Goal: Information Seeking & Learning: Learn about a topic

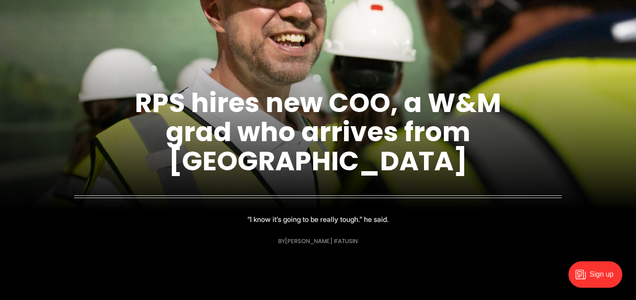
scroll to position [106, 0]
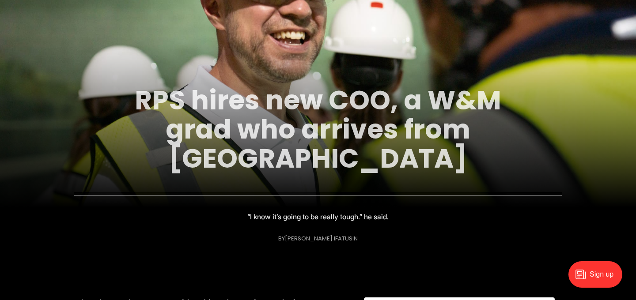
click at [281, 164] on link "RPS hires new COO, a W&M grad who arrives from [GEOGRAPHIC_DATA]" at bounding box center [318, 129] width 366 height 95
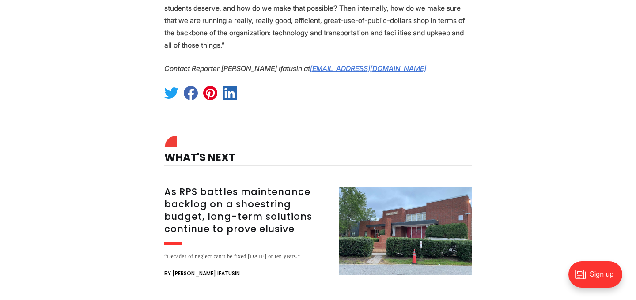
scroll to position [1250, 0]
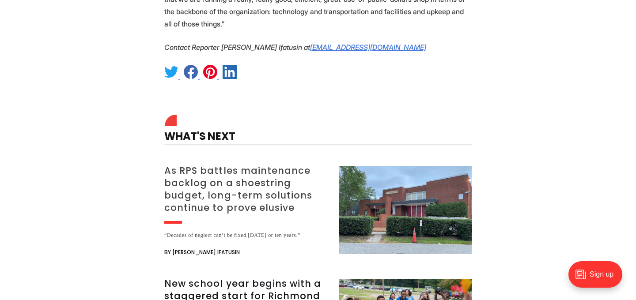
click at [239, 165] on h3 "As RPS battles maintenance backlog on a shoestring budget, long-term solutions …" at bounding box center [246, 189] width 164 height 49
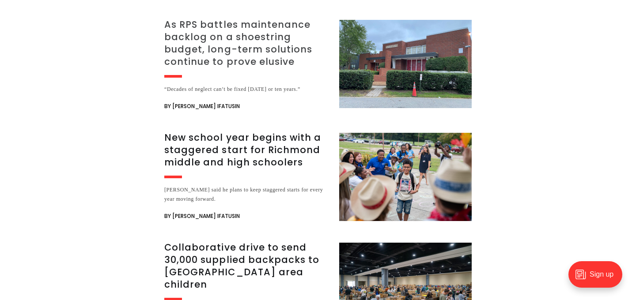
scroll to position [1398, 0]
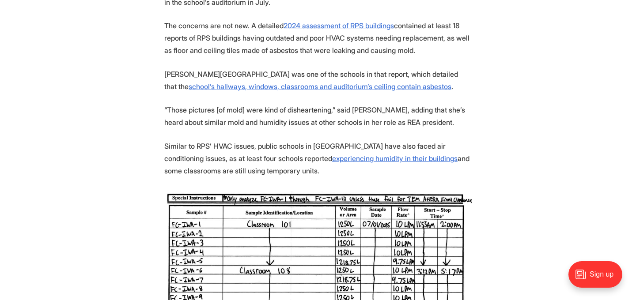
scroll to position [974, 0]
